Goal: Navigation & Orientation: Find specific page/section

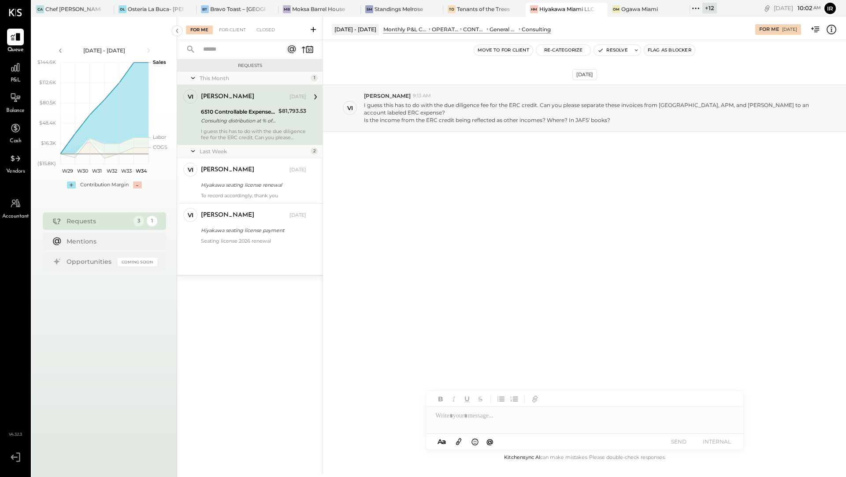
click at [349, 64] on div "[DATE] vi [PERSON_NAME] 9:13 AM I guess this has to do with the due diligence f…" at bounding box center [584, 130] width 523 height 136
click at [81, 12] on div "Chef [PERSON_NAME]'s Vineyard Restaurant" at bounding box center [73, 8] width 56 height 7
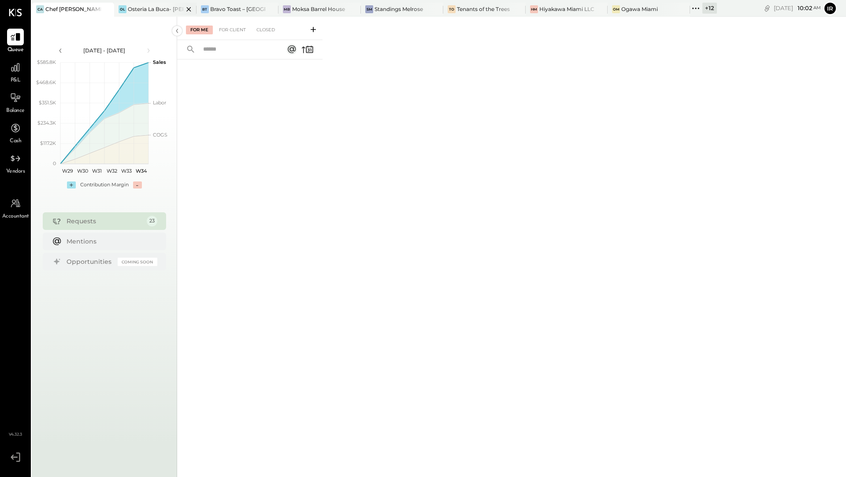
click at [136, 10] on div "Osteria La Buca- [PERSON_NAME][GEOGRAPHIC_DATA]" at bounding box center [156, 8] width 56 height 7
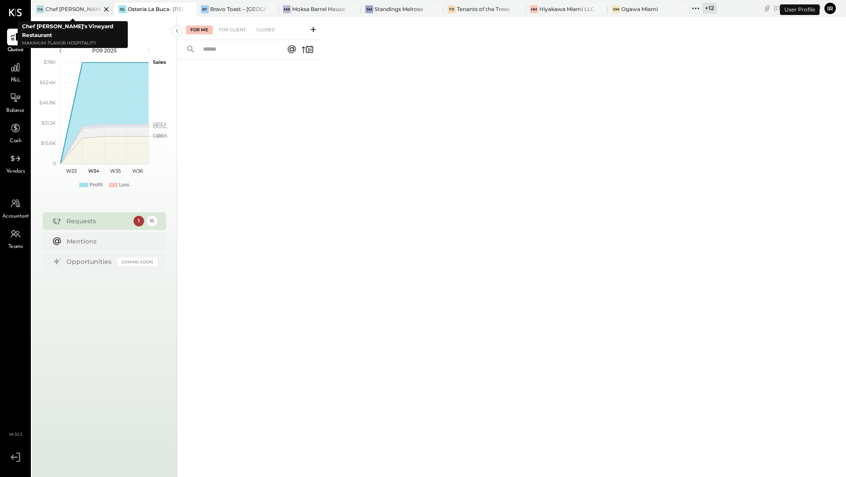
click at [105, 11] on icon at bounding box center [106, 9] width 11 height 11
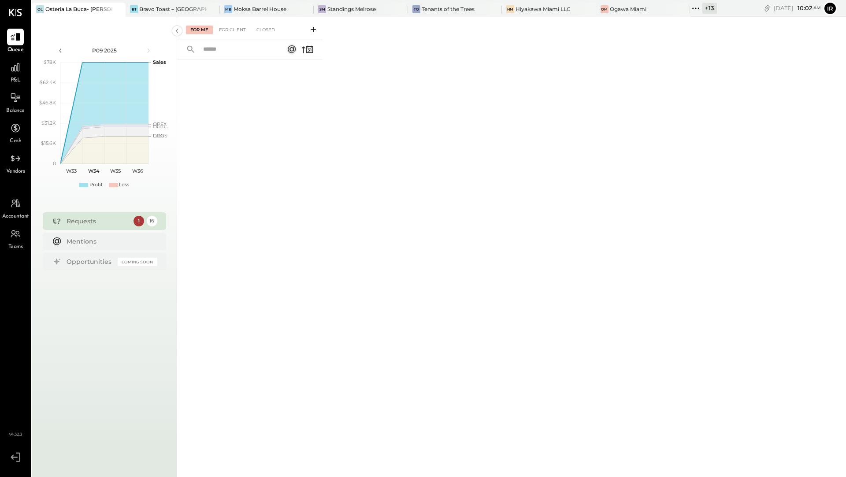
click at [106, 11] on div at bounding box center [110, 9] width 31 height 13
click at [117, 11] on icon at bounding box center [117, 9] width 11 height 11
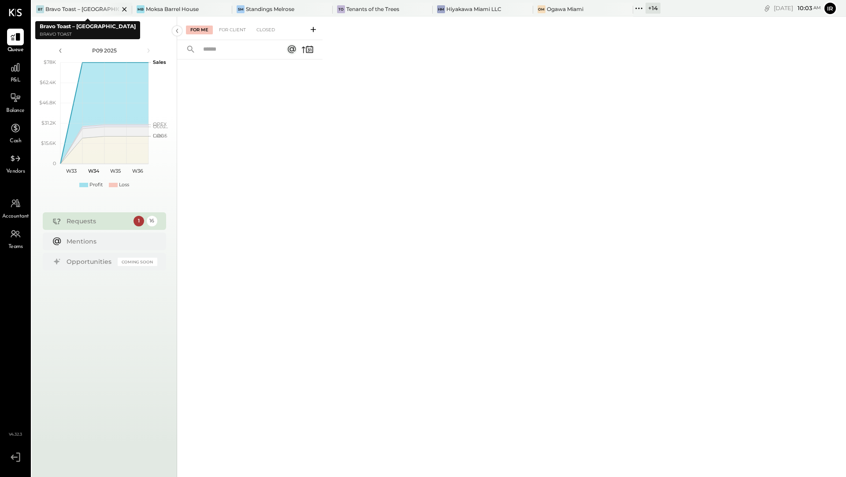
click at [122, 9] on icon at bounding box center [124, 9] width 4 height 4
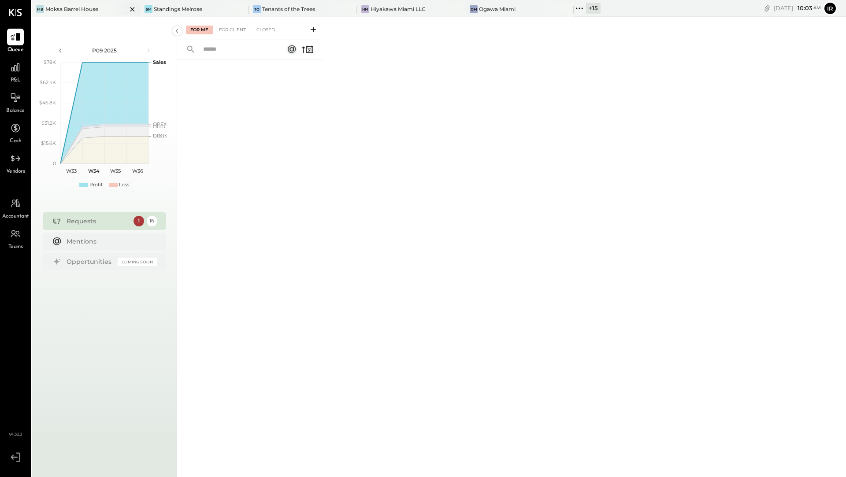
click at [131, 8] on icon at bounding box center [132, 9] width 4 height 4
click at [143, 9] on icon at bounding box center [143, 9] width 4 height 4
click at [145, 10] on icon at bounding box center [142, 9] width 11 height 11
click at [107, 11] on div "HM Hiyakawa Miami LLC" at bounding box center [85, 9] width 106 height 8
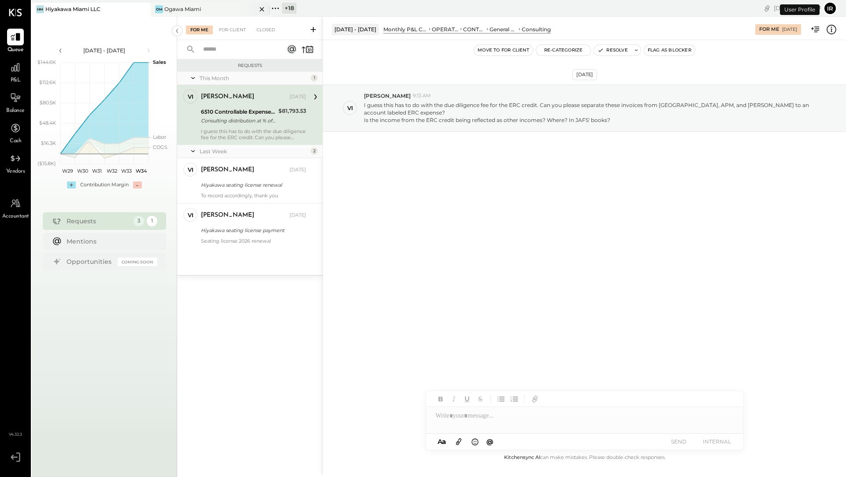
click at [179, 11] on div "Ogawa Miami" at bounding box center [182, 8] width 37 height 7
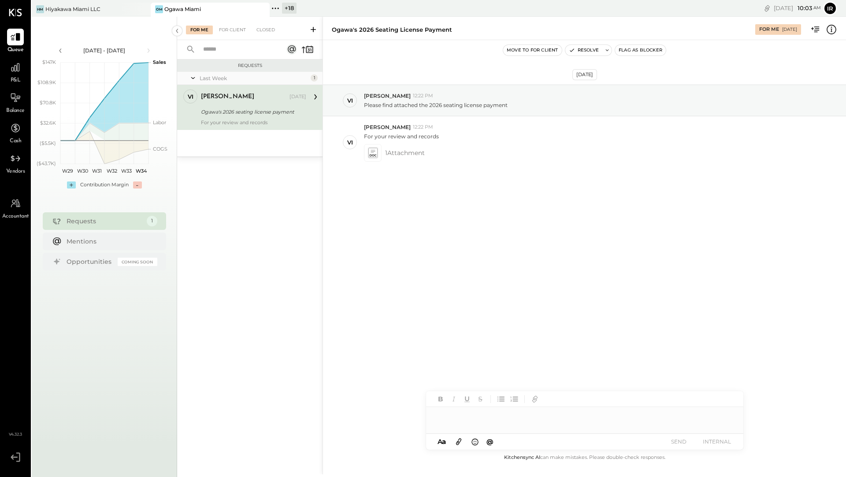
click at [280, 9] on icon at bounding box center [275, 8] width 11 height 11
